Goal: Communication & Community: Answer question/provide support

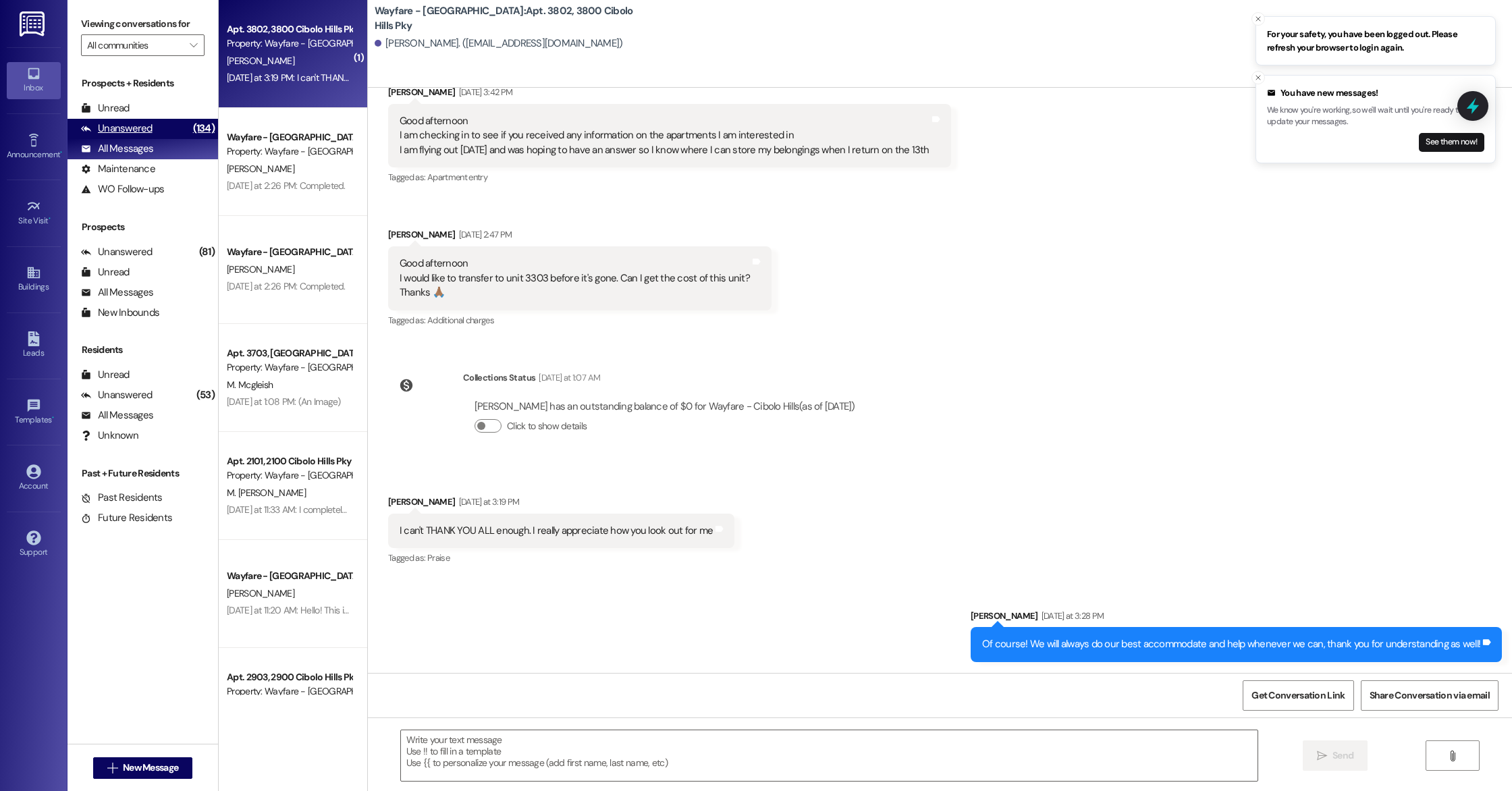
click at [136, 120] on div "Unanswered (134)" at bounding box center [142, 129] width 150 height 20
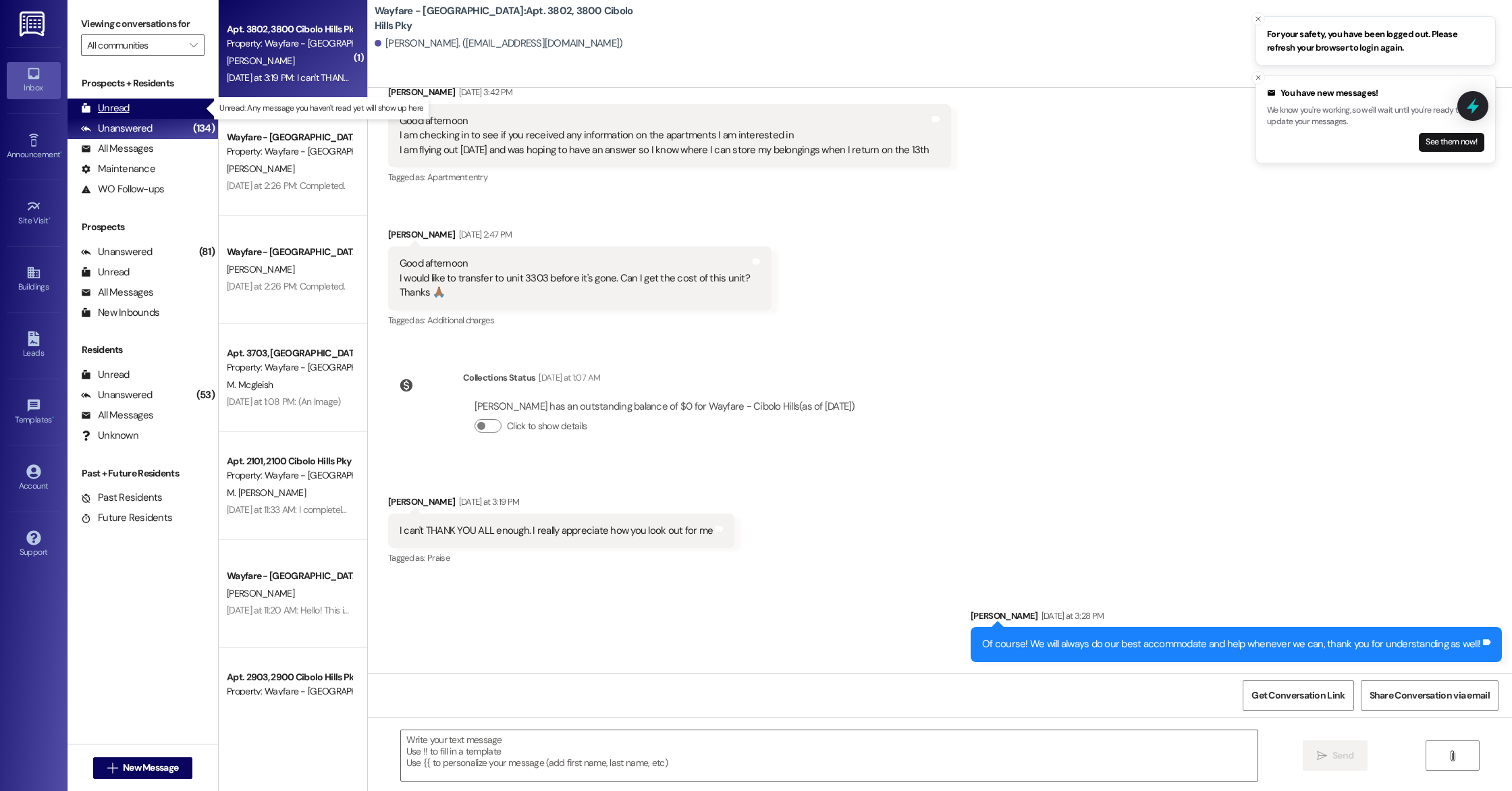
click at [158, 108] on div "Unread (0)" at bounding box center [142, 108] width 150 height 20
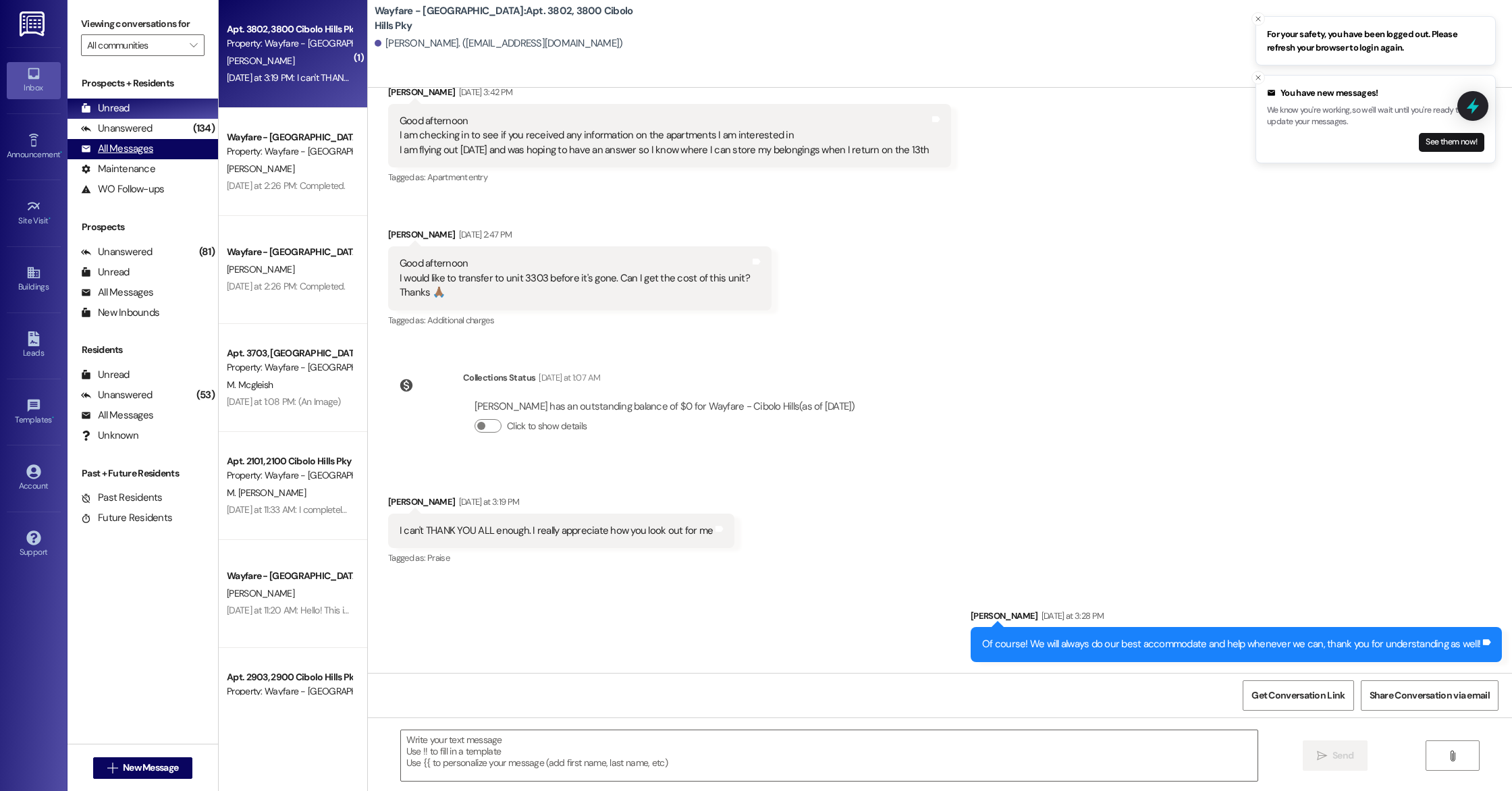
click at [178, 155] on div "All Messages (undefined)" at bounding box center [142, 149] width 150 height 20
click at [174, 129] on div "Unanswered (134)" at bounding box center [142, 129] width 150 height 20
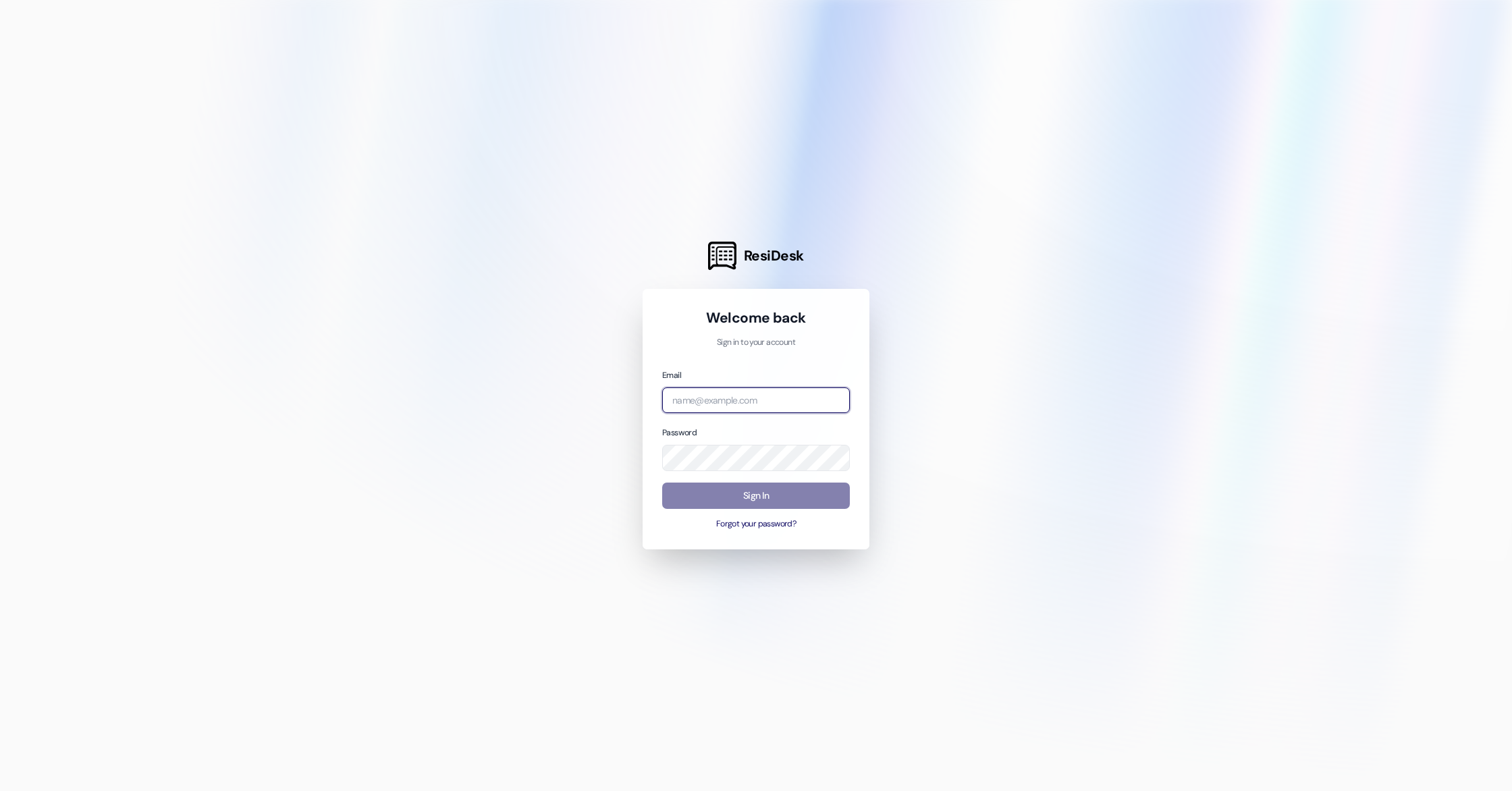
type input "[EMAIL_ADDRESS][DOMAIN_NAME]"
click at [814, 511] on div "Sign In Forgot your password?" at bounding box center [756, 506] width 187 height 48
click at [814, 501] on button "Sign In" at bounding box center [756, 496] width 187 height 27
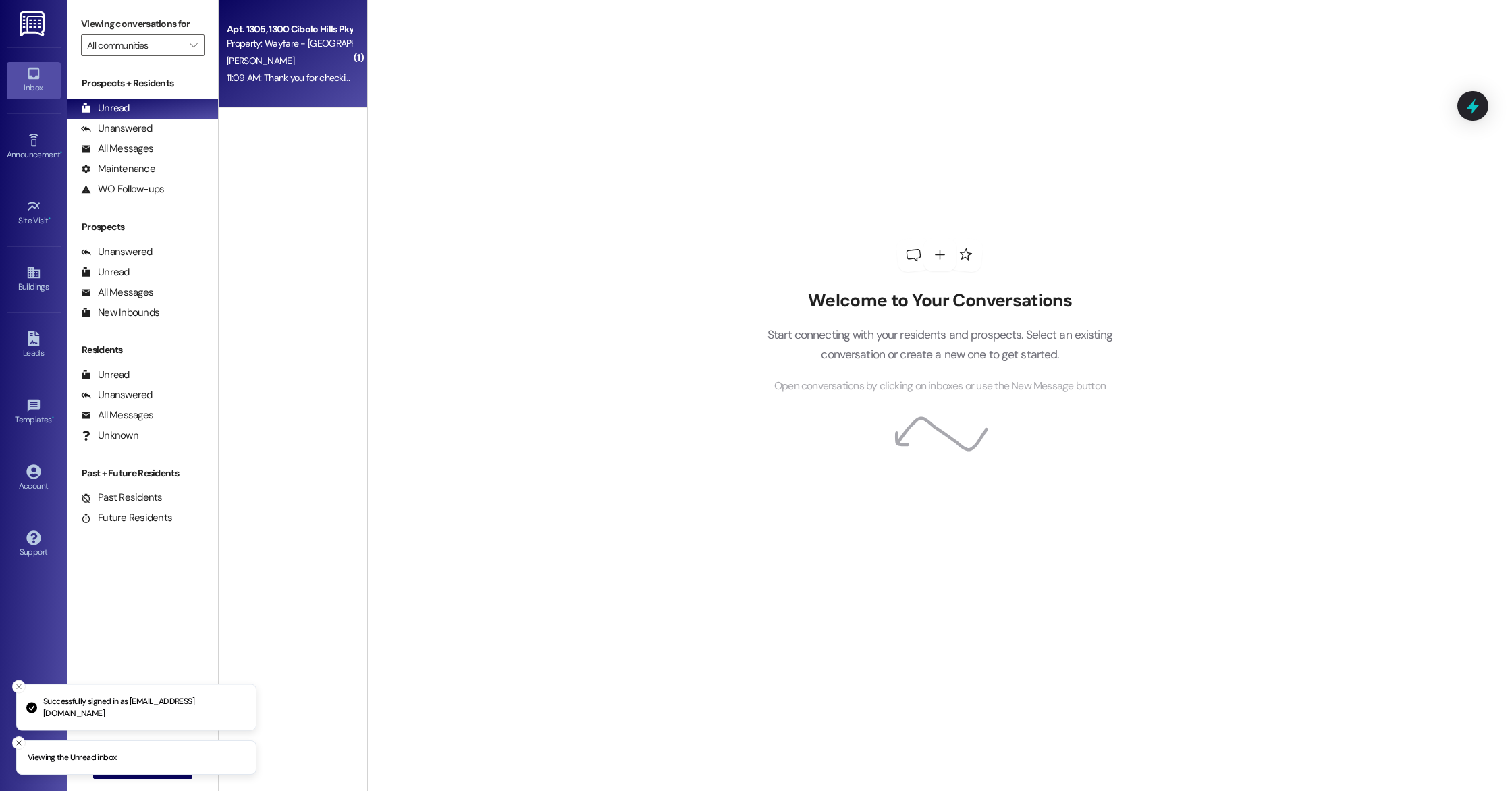
click at [312, 58] on div "W. Warner" at bounding box center [289, 61] width 127 height 17
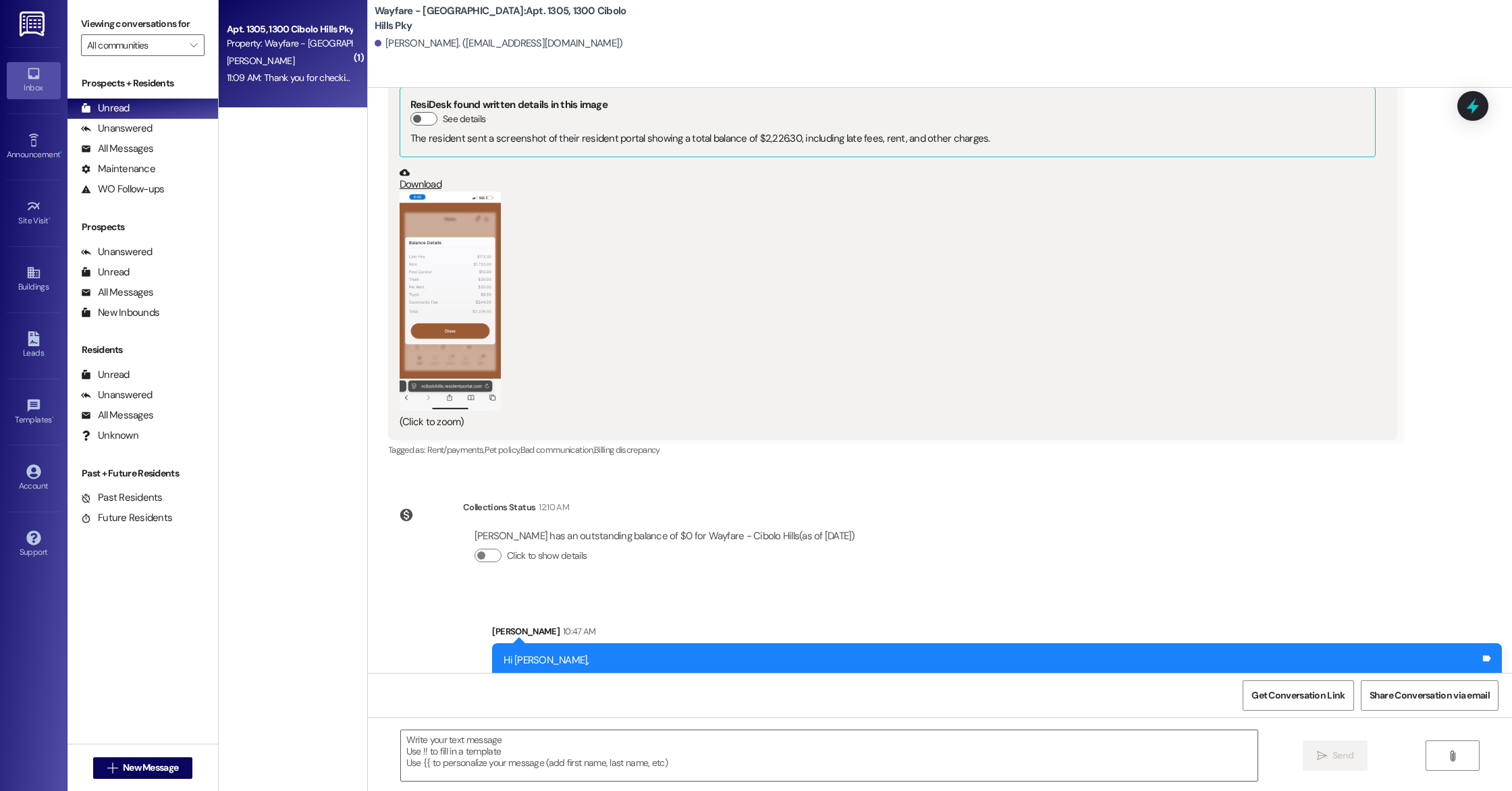
scroll to position [6543, 0]
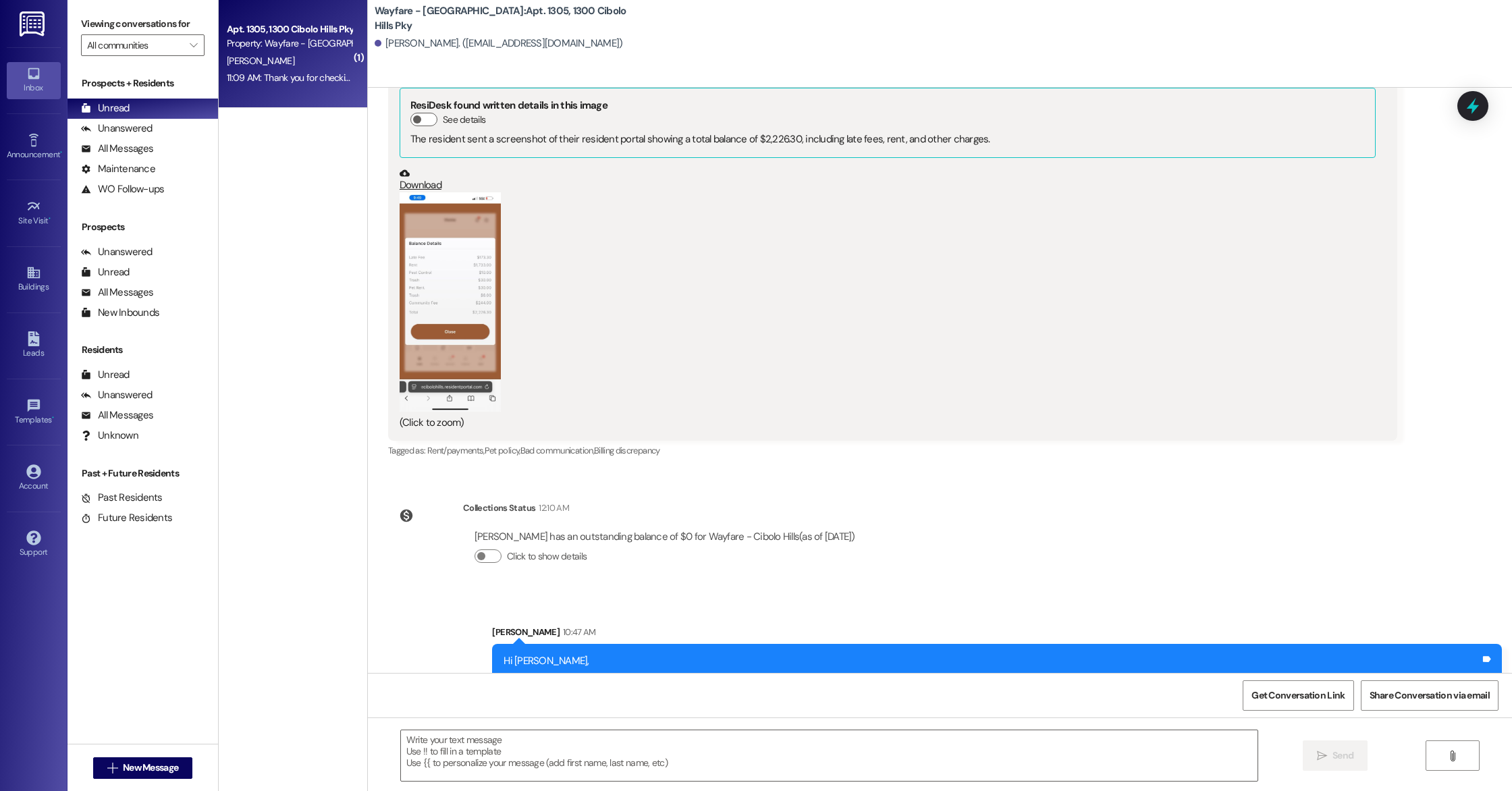
click at [425, 208] on button "Zoom image" at bounding box center [450, 301] width 101 height 219
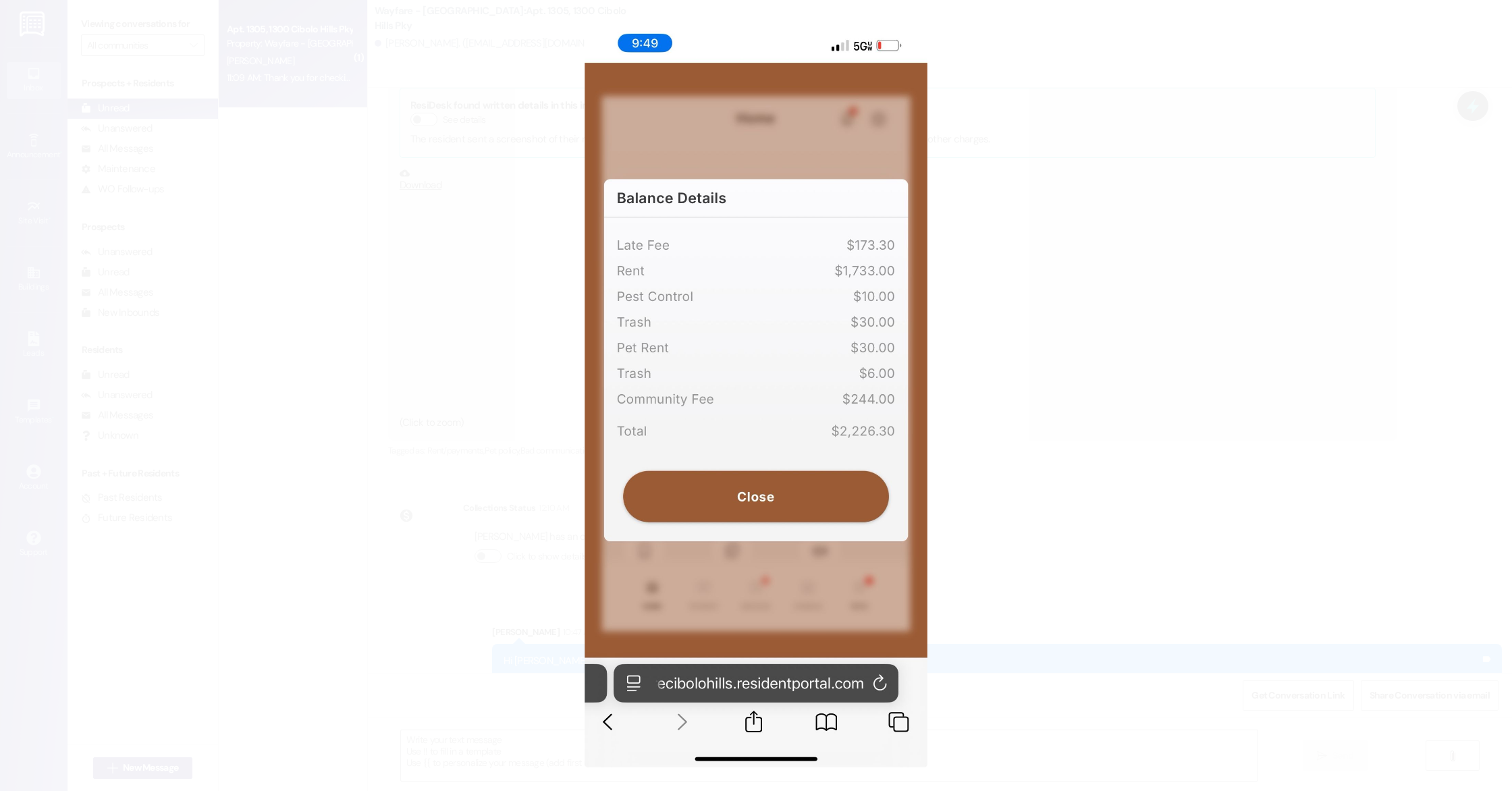
click at [1222, 208] on button "Unzoom image" at bounding box center [756, 395] width 1512 height 791
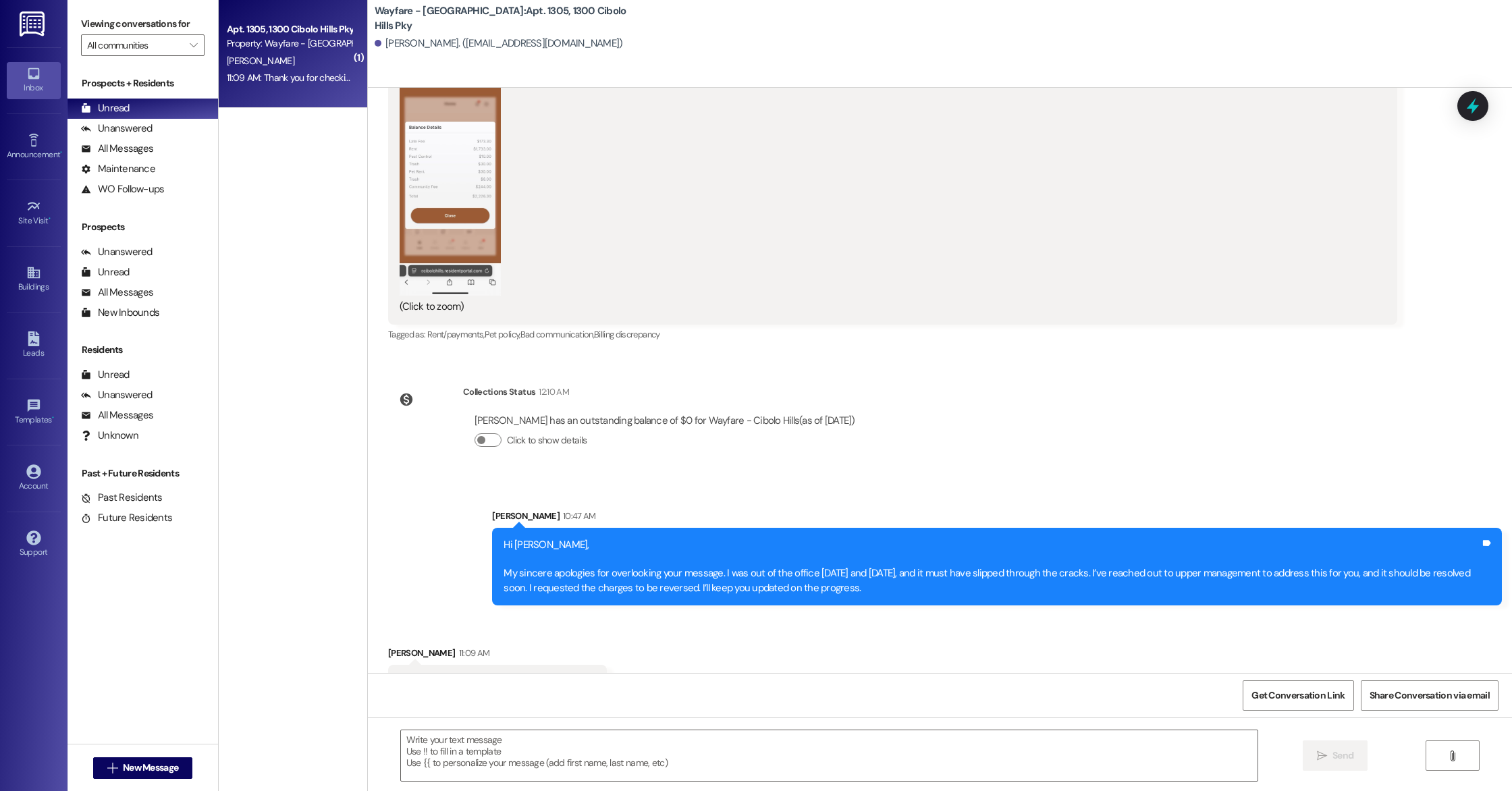
scroll to position [6673, 0]
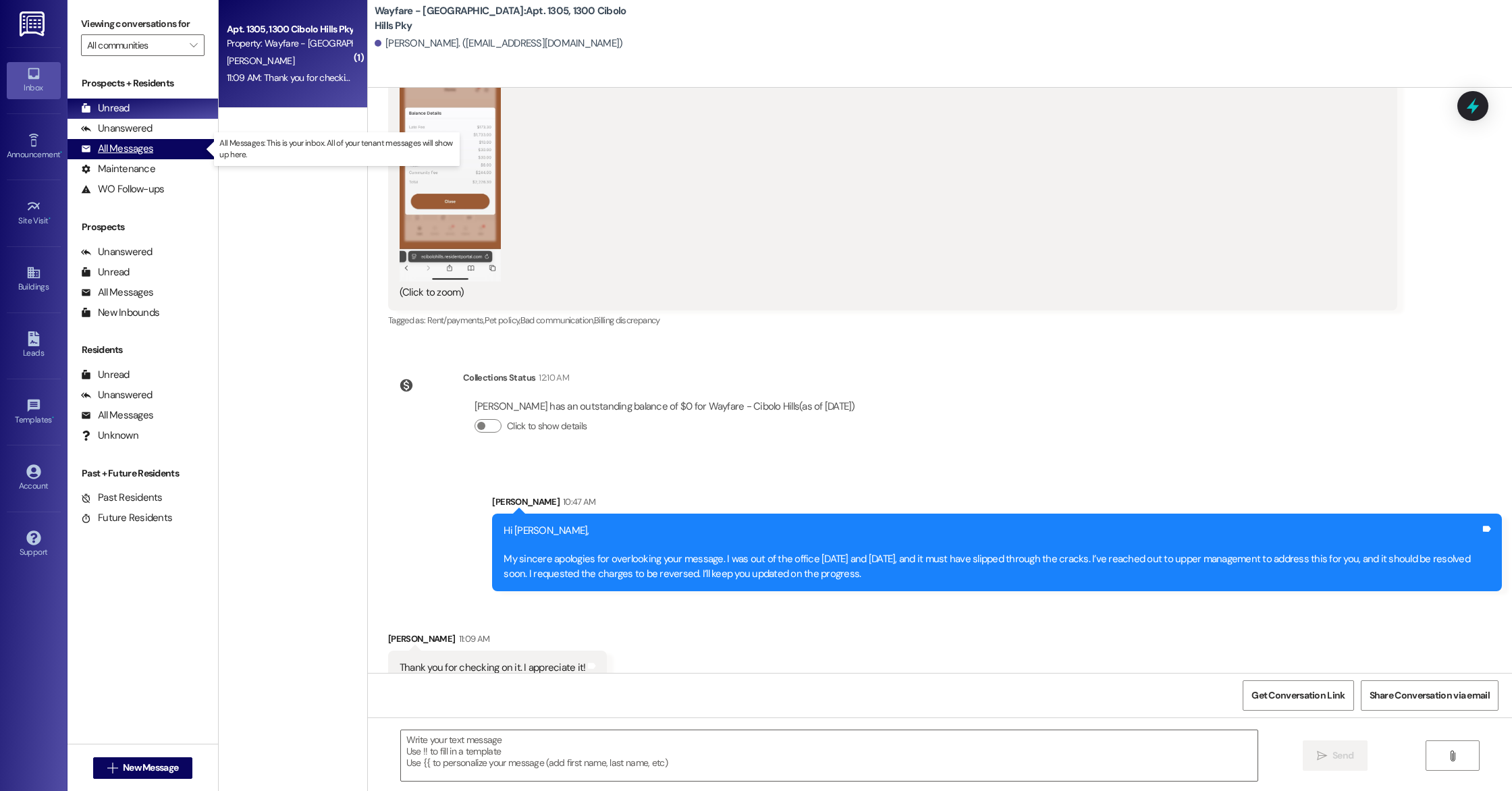
click at [156, 145] on div "All Messages (undefined)" at bounding box center [142, 149] width 150 height 20
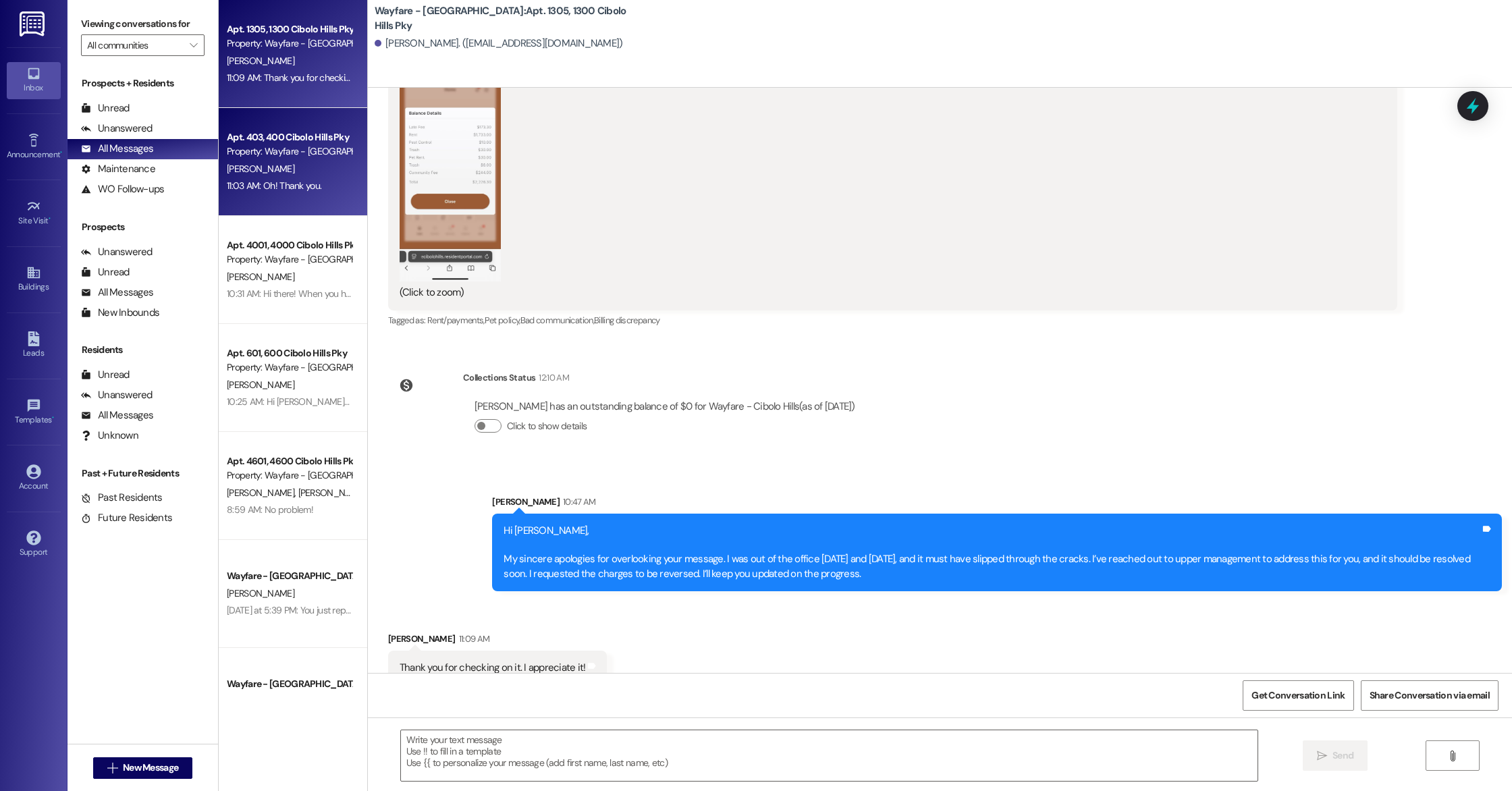
click at [280, 185] on div "11:03 AM: Oh! Thank you. 11:03 AM: Oh! Thank you." at bounding box center [273, 185] width 94 height 12
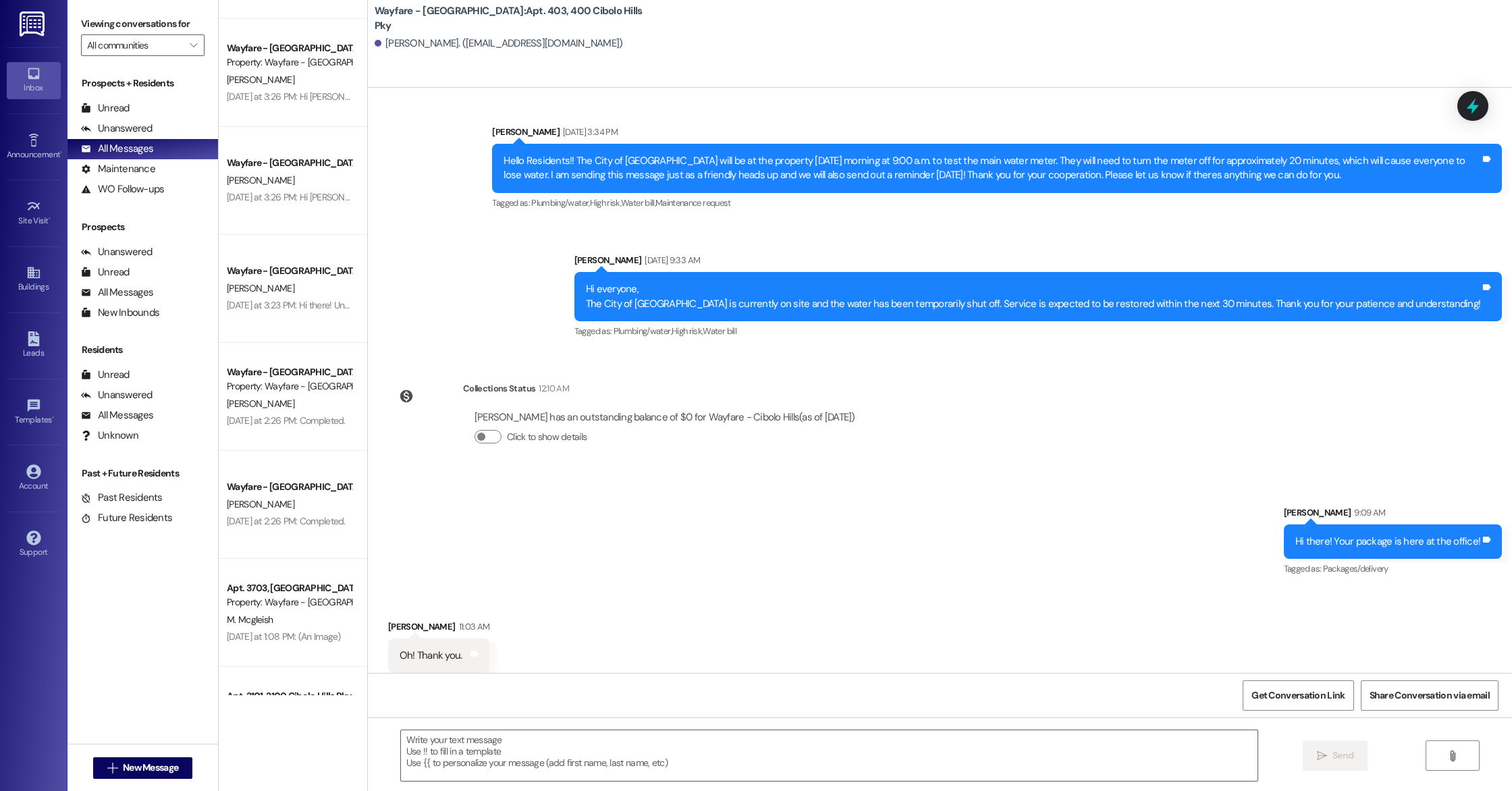
scroll to position [3111, 0]
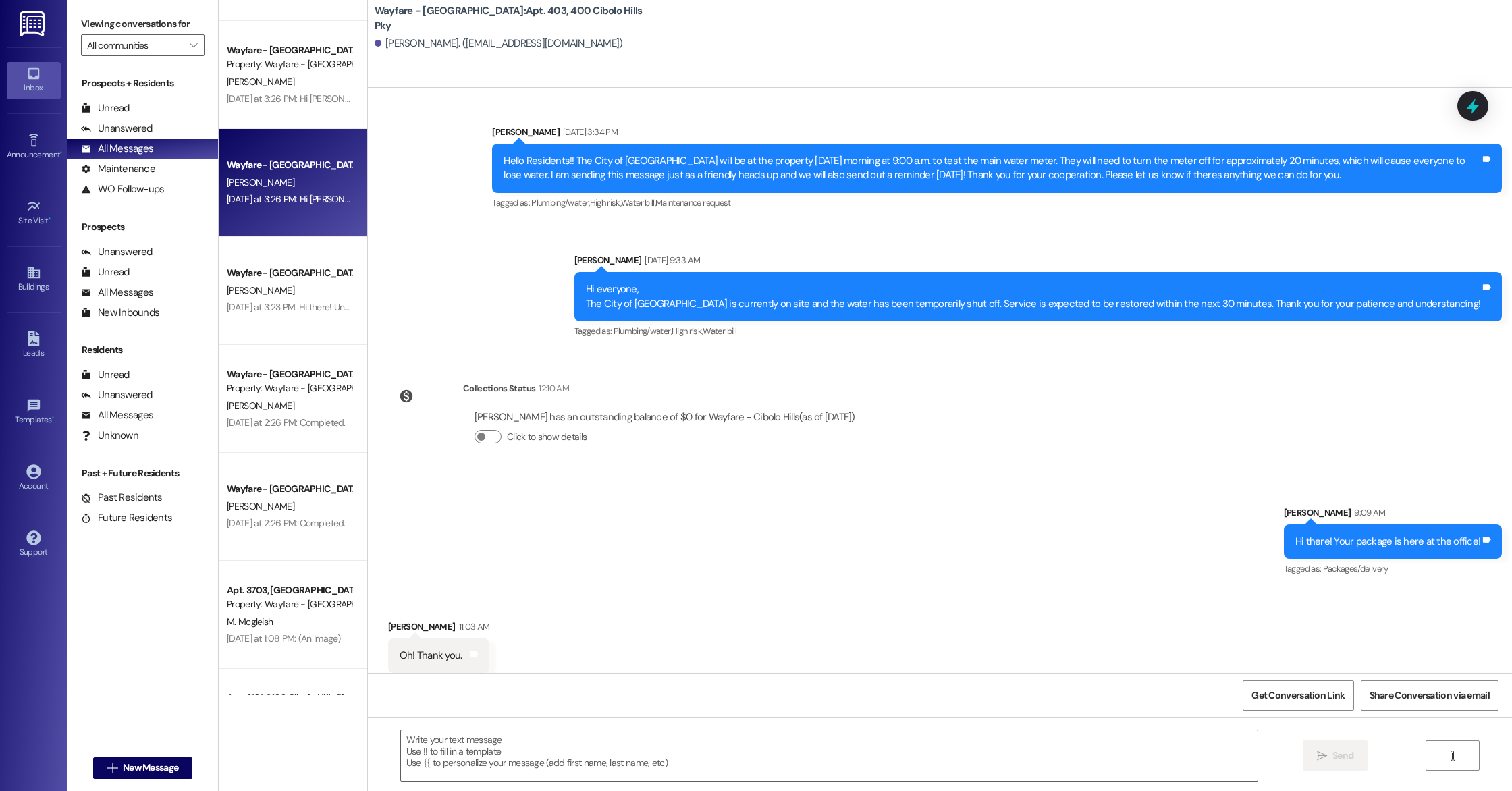
click at [260, 146] on div "Wayfare - Cibolo Hills Prospect D. Dyer Yesterday at 3:26 PM: Hi David, the lea…" at bounding box center [293, 183] width 148 height 108
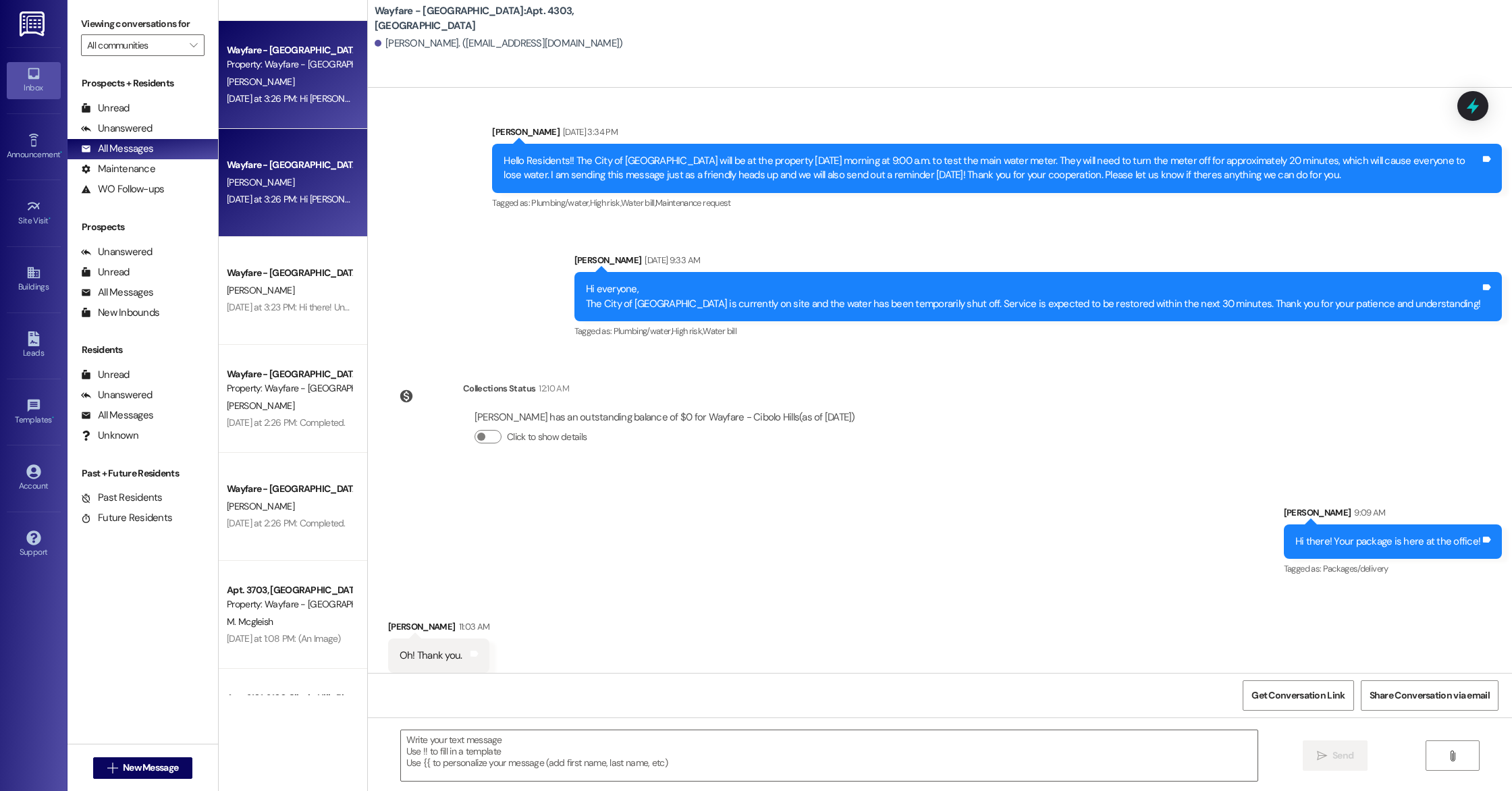
scroll to position [6943, 0]
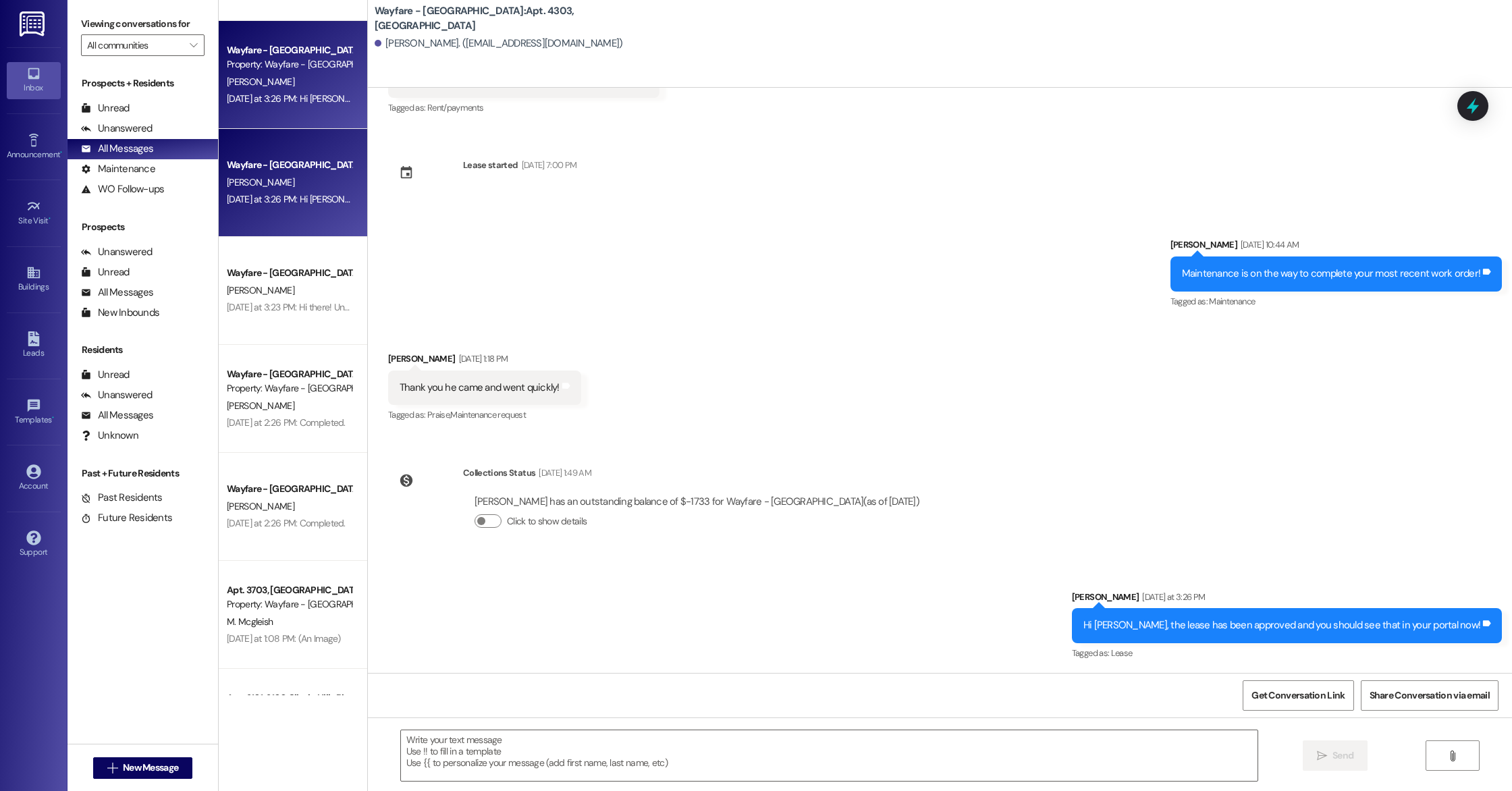
click at [274, 83] on div "D. Dyer" at bounding box center [289, 82] width 127 height 17
click at [289, 77] on div "D. Dyer" at bounding box center [289, 82] width 127 height 17
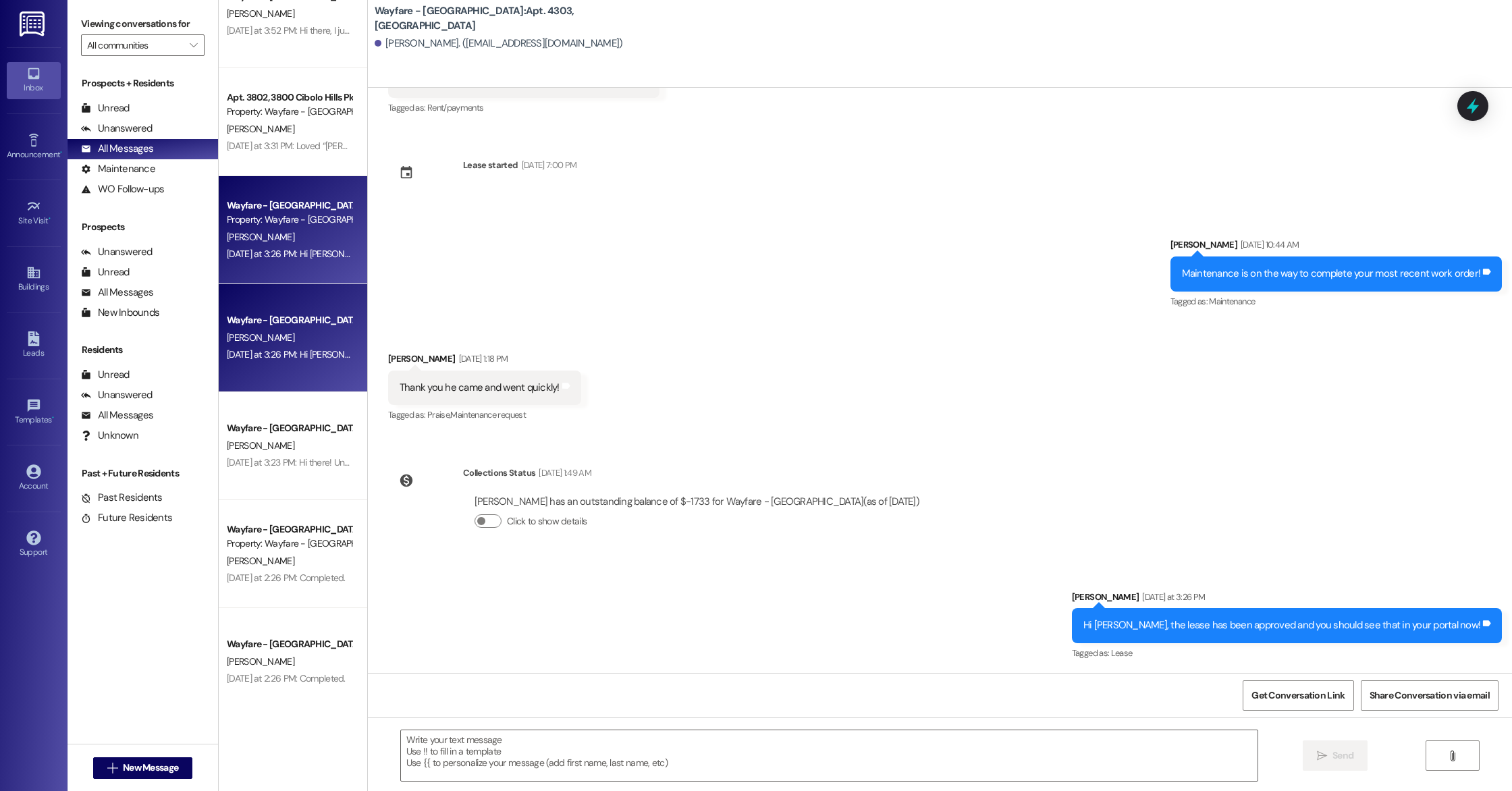
scroll to position [2952, 0]
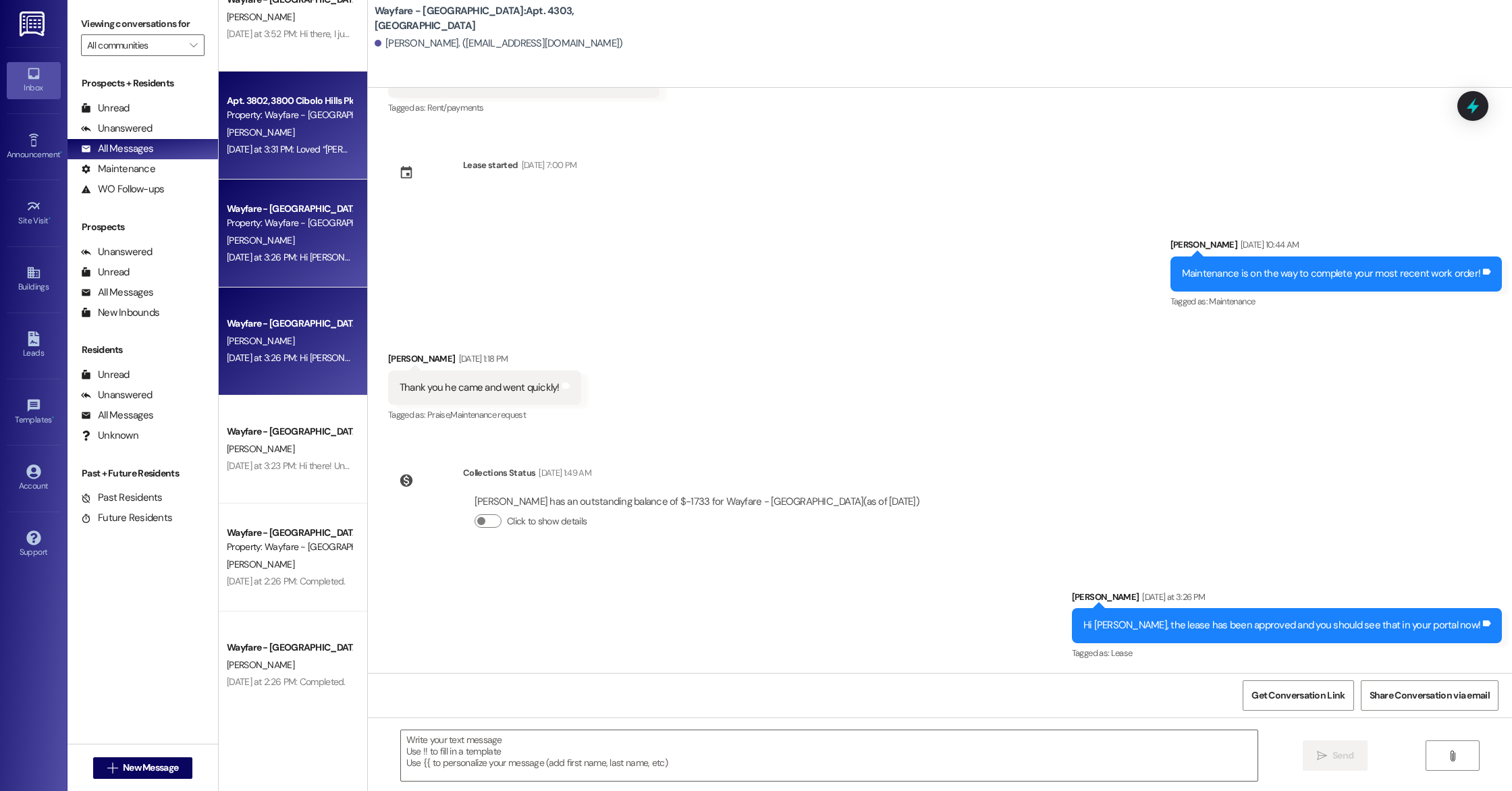
click at [267, 126] on div "[PERSON_NAME]" at bounding box center [289, 133] width 127 height 17
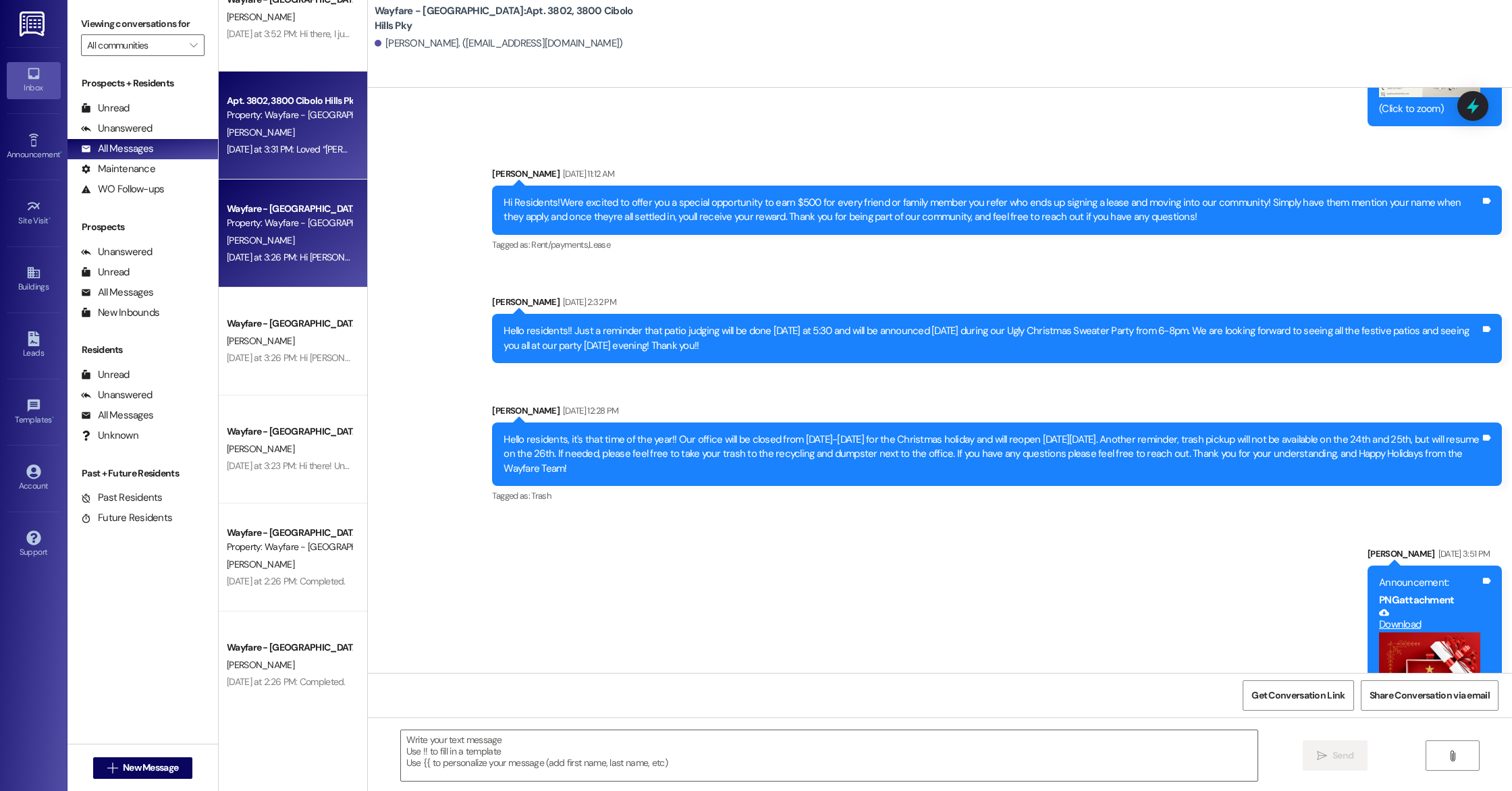
scroll to position [19666, 0]
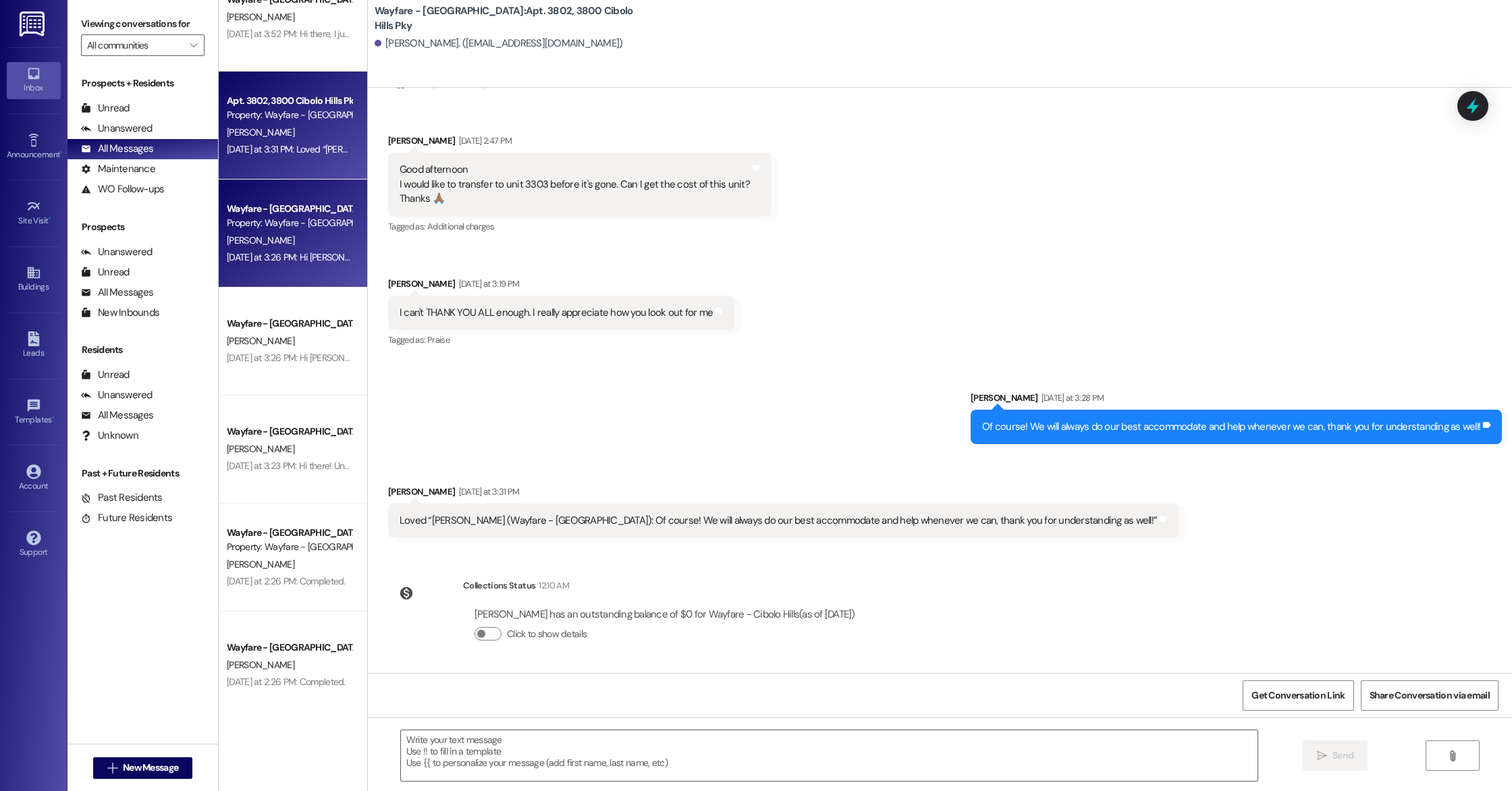
click at [268, 234] on div "D. Dyer" at bounding box center [289, 241] width 127 height 17
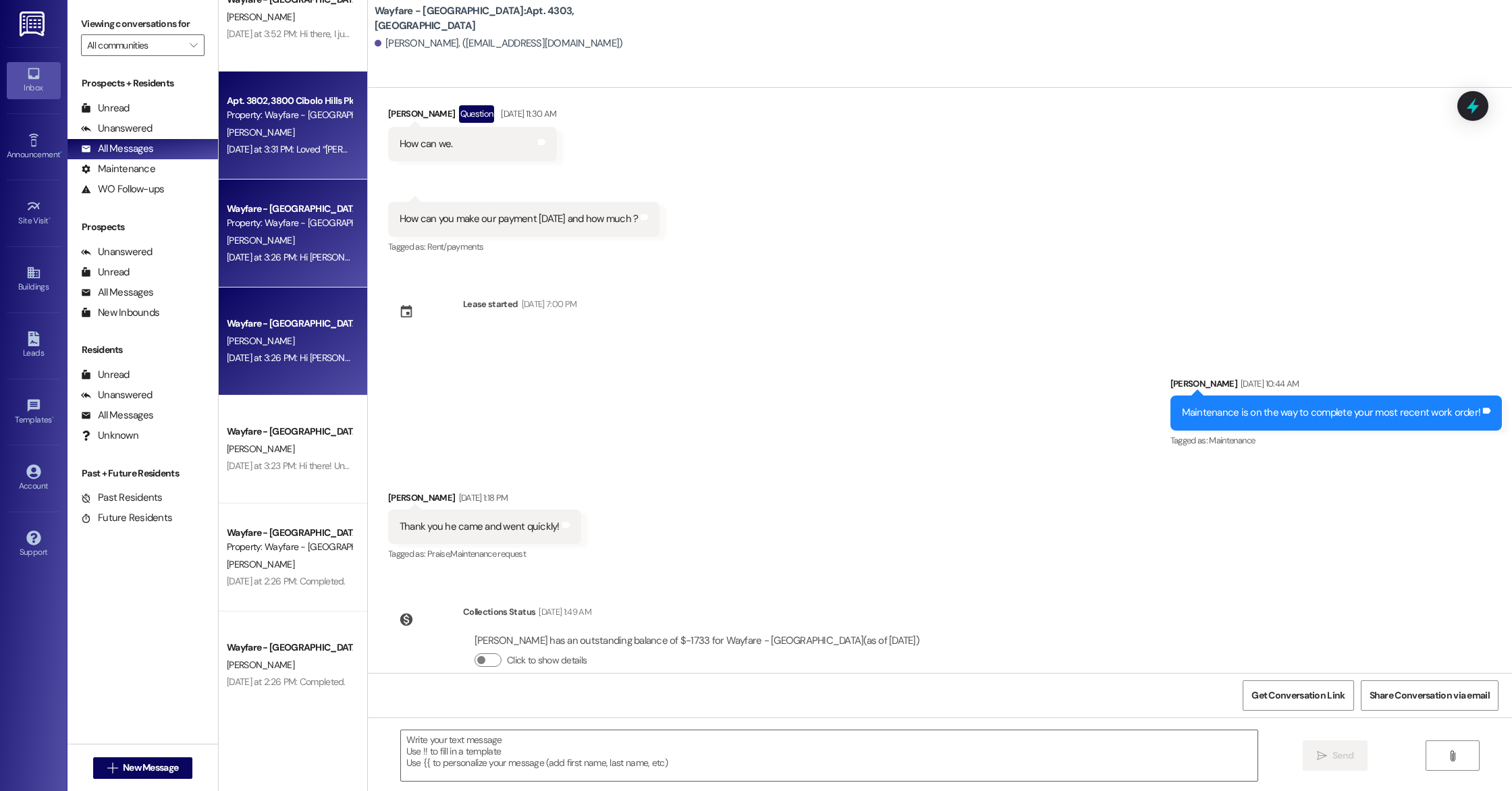
scroll to position [6803, 0]
click at [313, 138] on div "[PERSON_NAME]" at bounding box center [289, 133] width 127 height 17
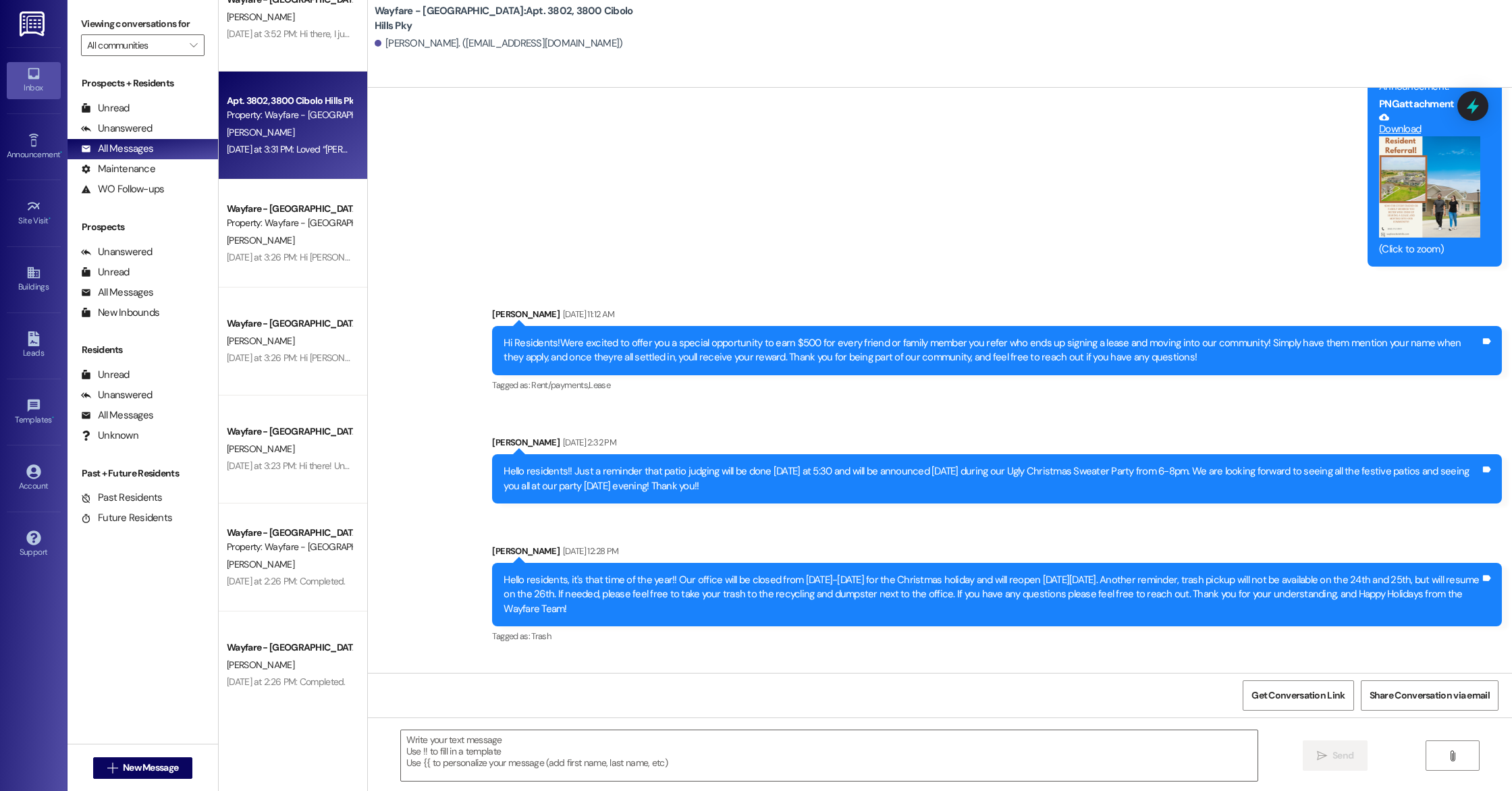
scroll to position [19666, 0]
